Goal: Use online tool/utility

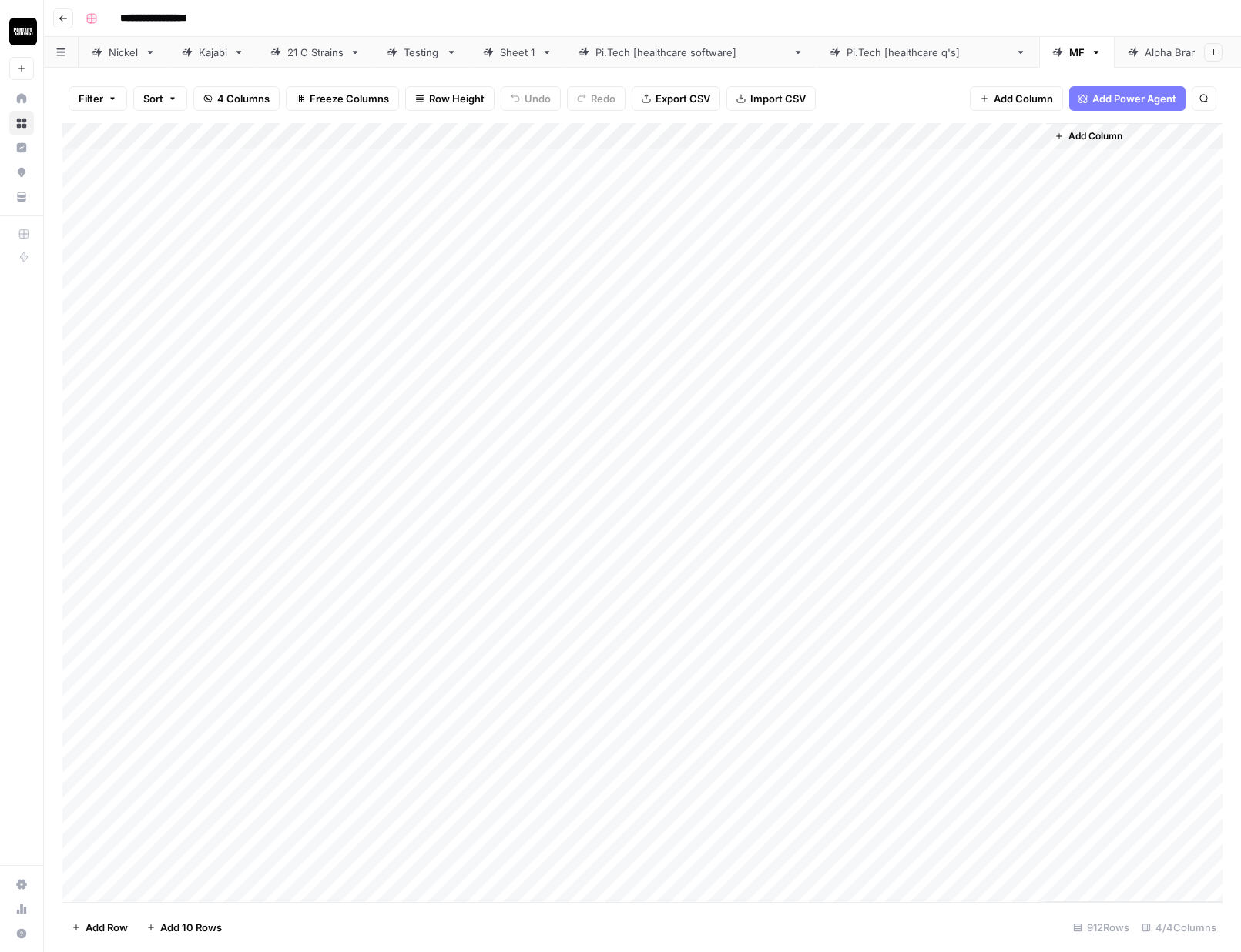
click at [322, 58] on div "21 C Strains" at bounding box center [315, 52] width 57 height 16
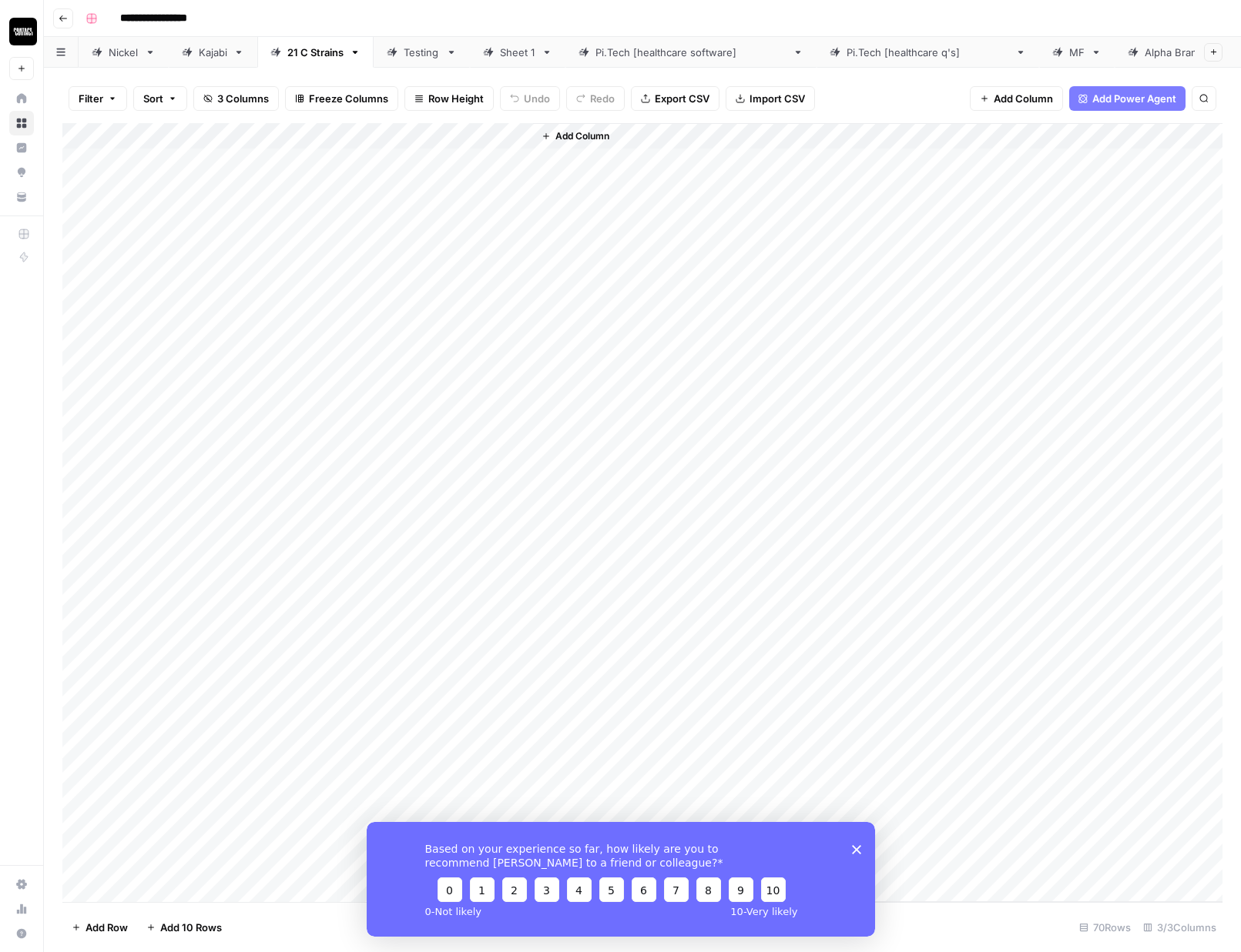
click at [176, 165] on div "Add Column" at bounding box center [642, 512] width 1159 height 779
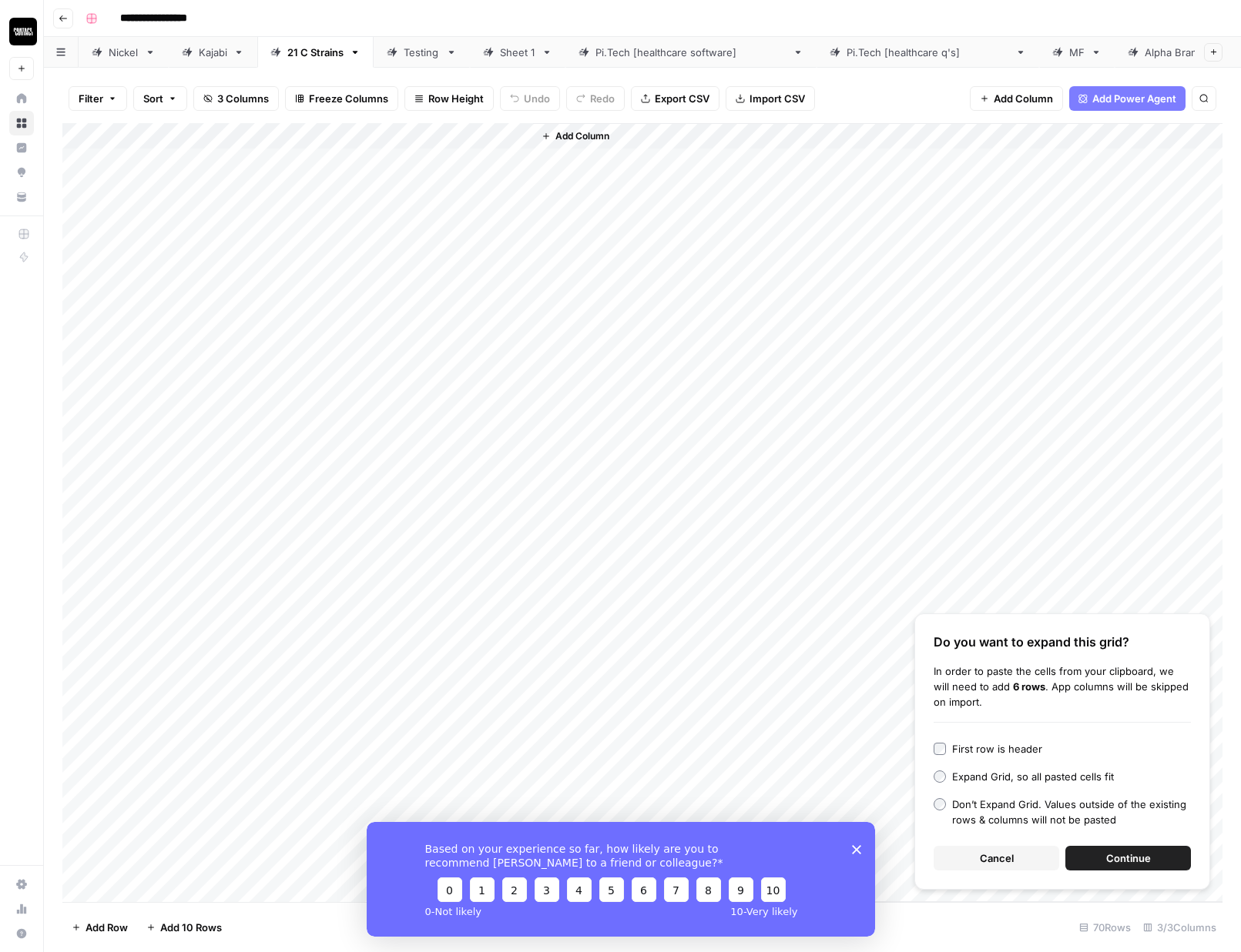
click at [1118, 857] on span "Continue" at bounding box center [1129, 858] width 45 height 16
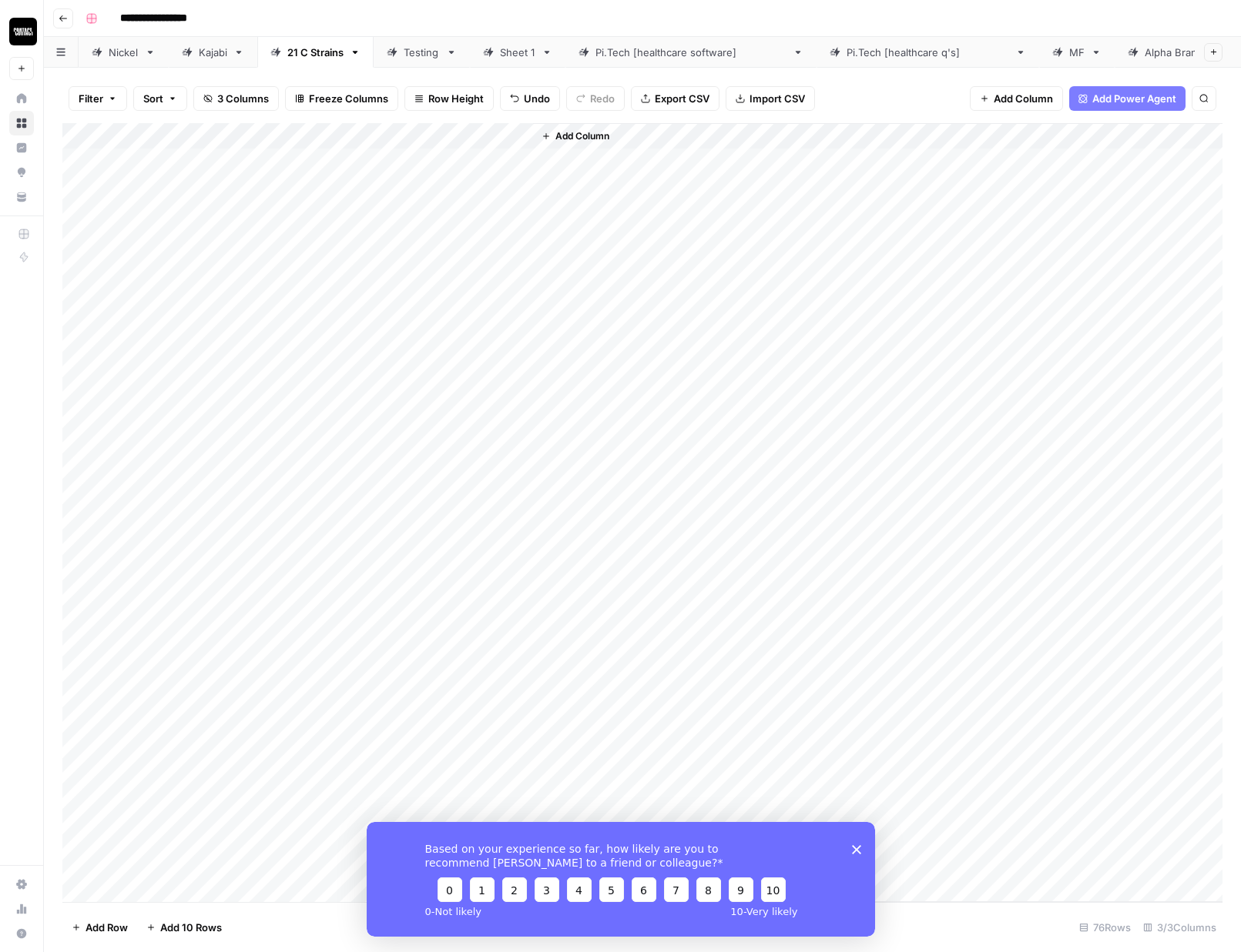
click at [379, 131] on div "Add Column" at bounding box center [642, 512] width 1159 height 779
click at [414, 173] on span "All Rows" at bounding box center [435, 171] width 97 height 16
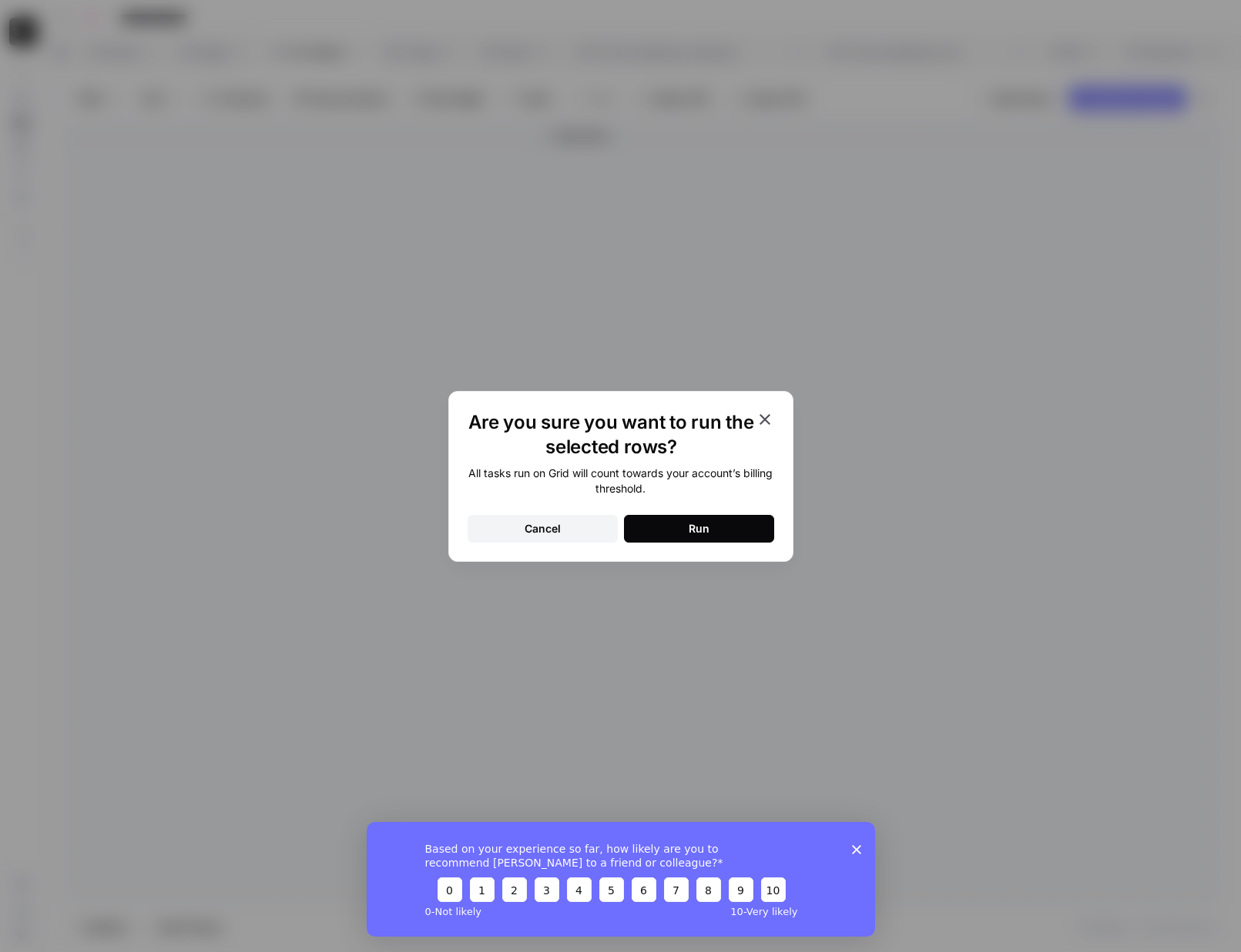
click at [660, 530] on button "Run" at bounding box center [699, 528] width 151 height 27
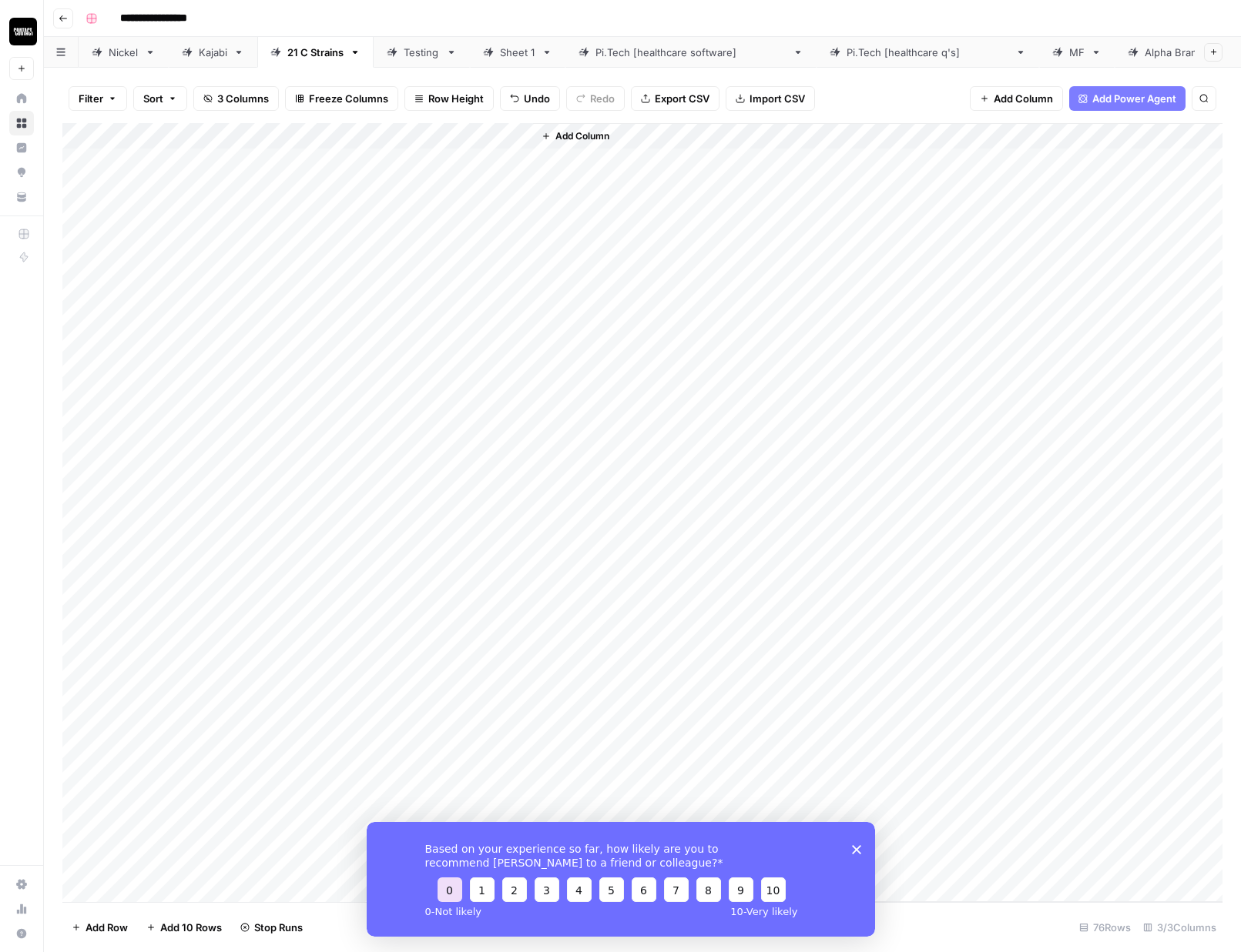
click at [453, 890] on button "0" at bounding box center [449, 890] width 25 height 25
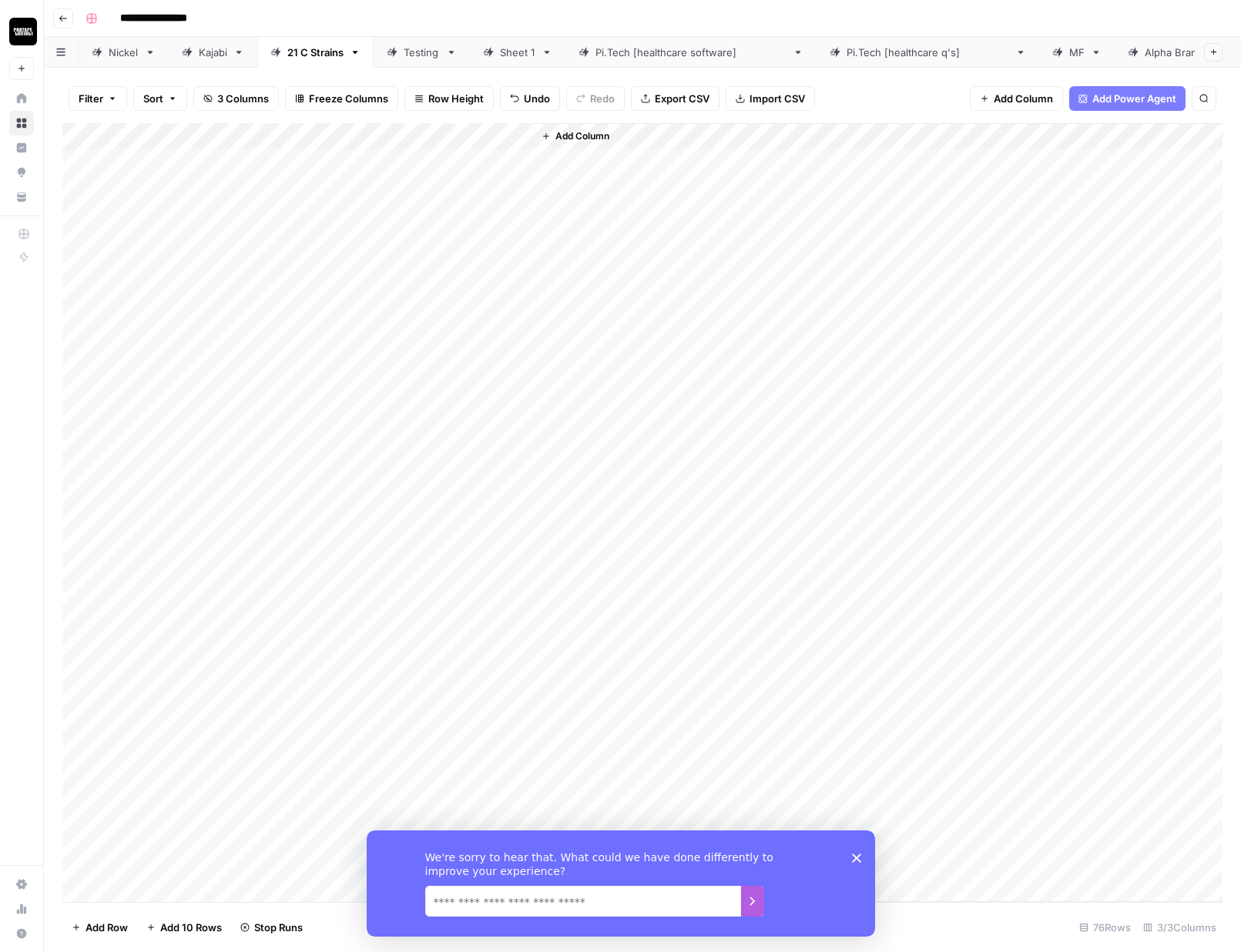
click at [650, 906] on textarea "We read every single response!" at bounding box center [582, 900] width 316 height 31
click at [858, 849] on div "We're sorry to hear that. What could we have done differently to improve your e…" at bounding box center [620, 883] width 508 height 106
click at [856, 857] on polygon "Close survey" at bounding box center [855, 857] width 9 height 9
